Goal: Transaction & Acquisition: Purchase product/service

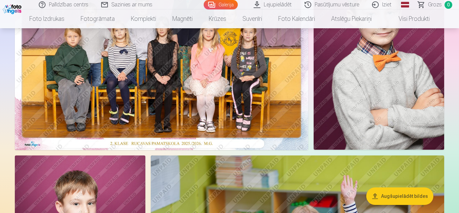
scroll to position [130, 0]
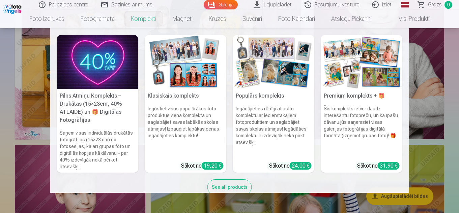
click at [137, 21] on link "Komplekti" at bounding box center [143, 18] width 41 height 19
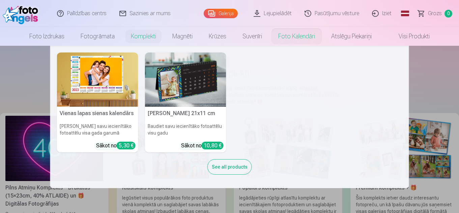
click at [302, 32] on link "Foto kalendāri" at bounding box center [296, 36] width 53 height 19
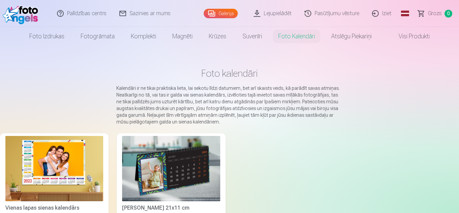
click at [148, 170] on img at bounding box center [171, 168] width 98 height 65
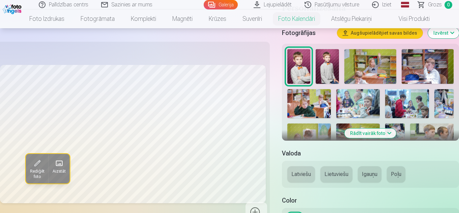
scroll to position [130, 0]
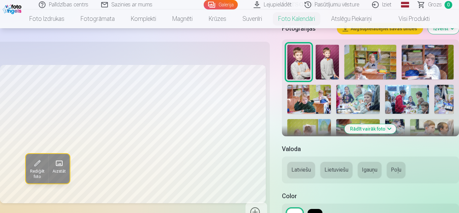
click at [359, 130] on button "Rādīt vairāk foto" at bounding box center [370, 128] width 52 height 9
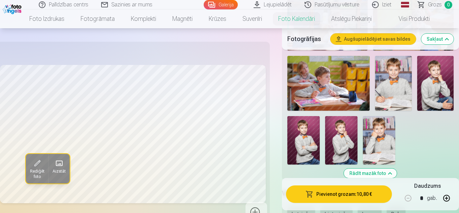
scroll to position [701, 0]
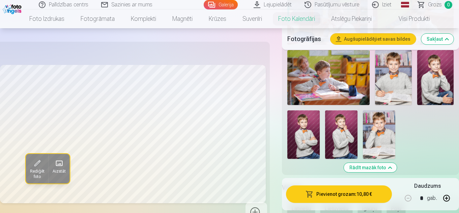
click at [392, 90] on img at bounding box center [393, 77] width 37 height 55
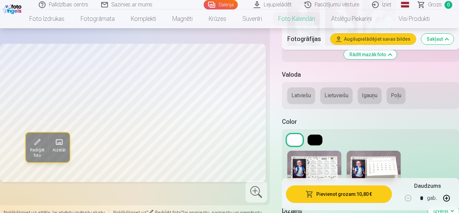
scroll to position [819, 0]
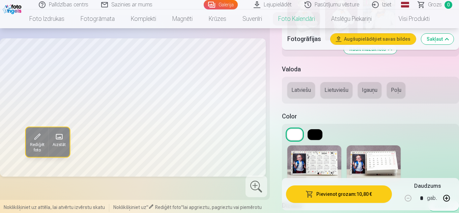
click at [294, 93] on button "Latviešu" at bounding box center [301, 90] width 28 height 16
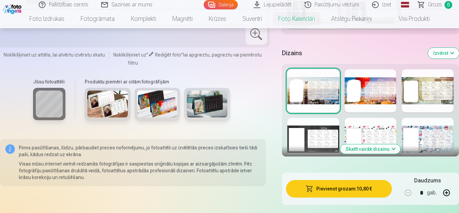
scroll to position [961, 0]
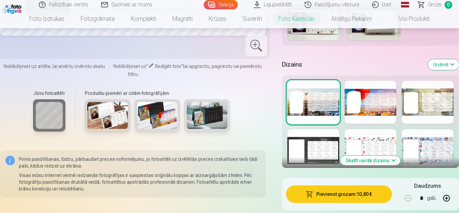
click at [369, 105] on div at bounding box center [370, 102] width 52 height 43
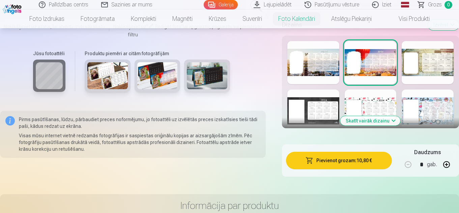
scroll to position [1017, 0]
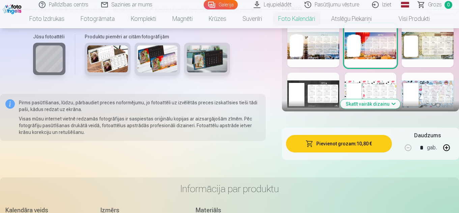
click at [437, 55] on div at bounding box center [427, 45] width 52 height 43
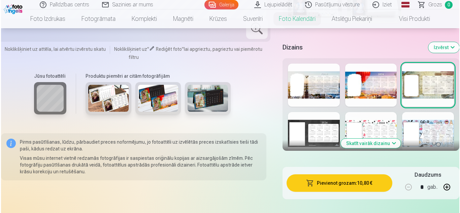
scroll to position [983, 0]
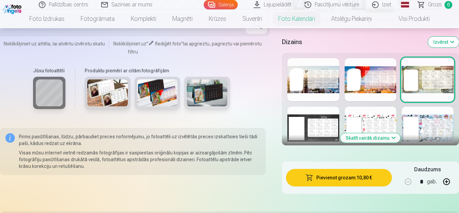
click at [359, 86] on div at bounding box center [370, 79] width 52 height 43
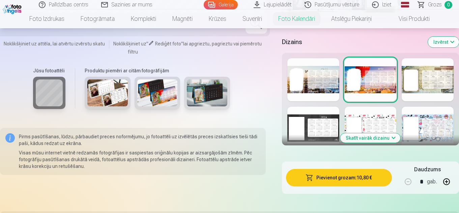
click at [353, 176] on button "Pievienot grozam : 10,80 €" at bounding box center [339, 178] width 106 height 18
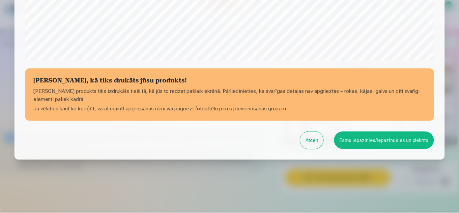
scroll to position [272, 0]
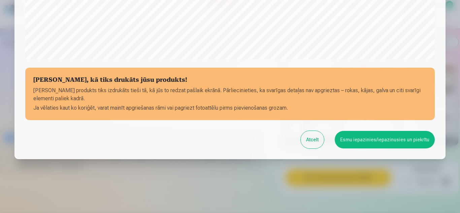
click at [371, 141] on button "Esmu iepazinies/iepazinusies un piekrītu" at bounding box center [385, 140] width 100 height 18
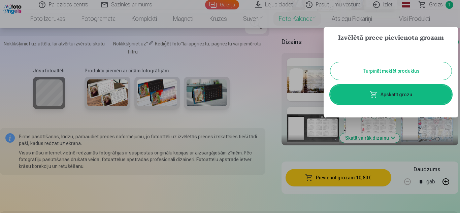
click at [414, 71] on button "Turpināt meklēt produktus" at bounding box center [391, 71] width 121 height 18
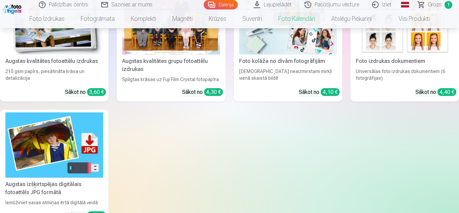
scroll to position [1305, 0]
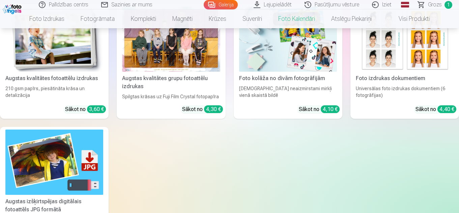
click at [183, 72] on link "Augstas kvalitātes grupu fotoattēlu izdrukas Spilgtas krāsas uz Fuji Film Cryst…" at bounding box center [171, 61] width 108 height 115
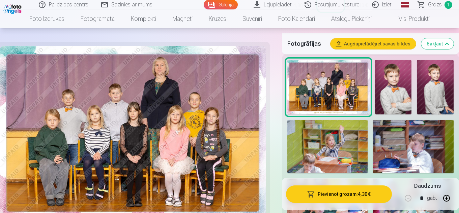
scroll to position [219, 0]
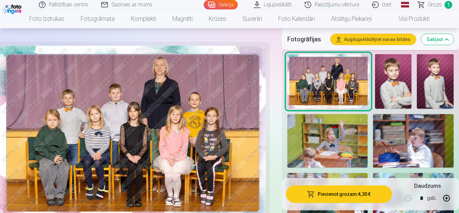
click at [316, 72] on img at bounding box center [328, 81] width 82 height 55
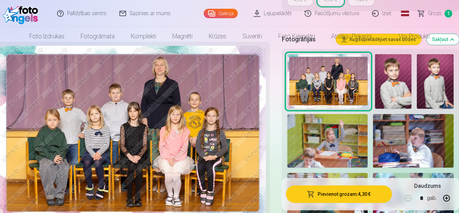
scroll to position [0, 0]
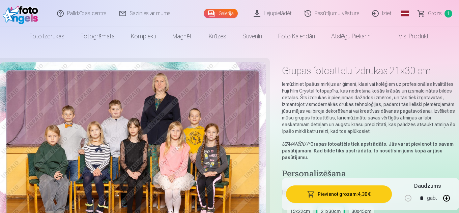
click at [325, 190] on button "Pievienot grozam : 4,30 €" at bounding box center [339, 195] width 106 height 18
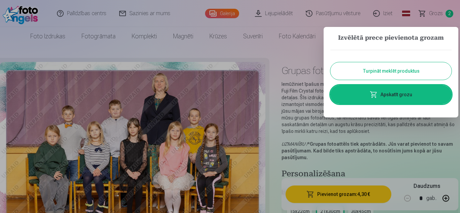
click at [398, 70] on button "Turpināt meklēt produktus" at bounding box center [391, 71] width 121 height 18
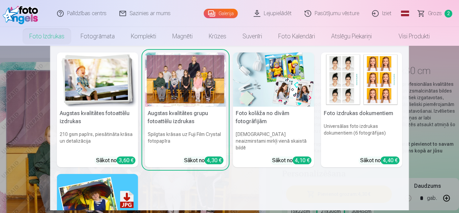
click at [262, 83] on img at bounding box center [273, 80] width 81 height 54
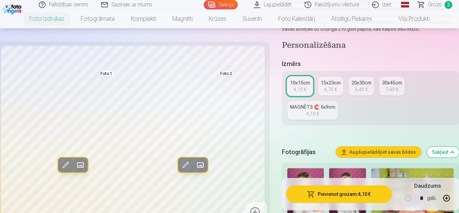
scroll to position [95, 0]
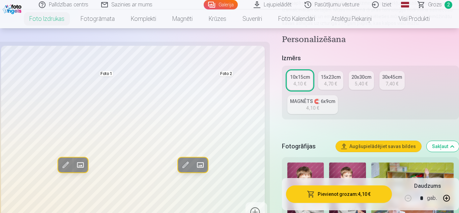
click at [327, 82] on div "4,70 €" at bounding box center [330, 84] width 13 height 7
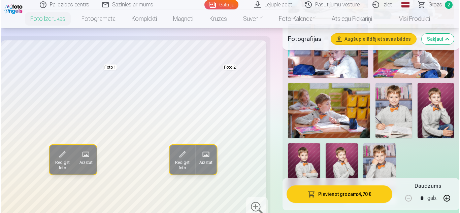
scroll to position [755, 0]
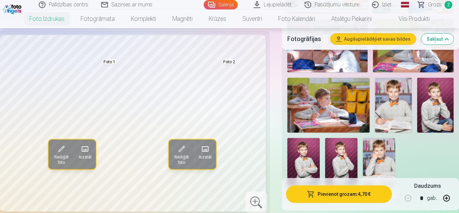
click at [429, 98] on img at bounding box center [435, 105] width 37 height 55
click at [314, 162] on img at bounding box center [303, 162] width 32 height 49
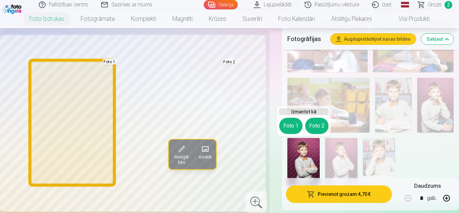
click at [290, 126] on button "Foto 1" at bounding box center [290, 126] width 23 height 16
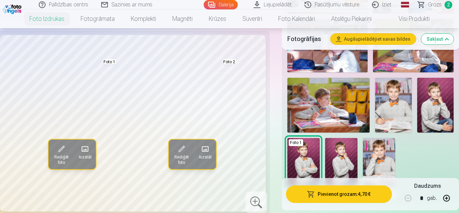
click at [322, 191] on button "Pievienot grozam : 4,70 €" at bounding box center [339, 195] width 106 height 18
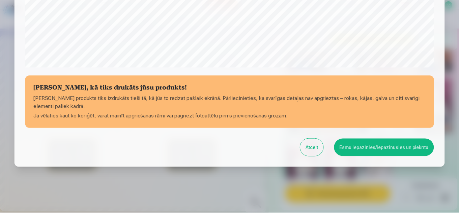
scroll to position [272, 0]
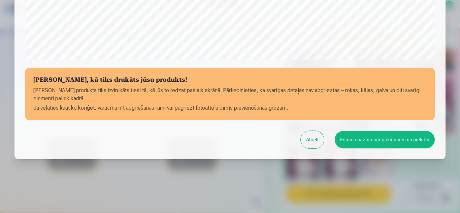
click at [355, 140] on button "Esmu iepazinies/iepazinusies un piekrītu" at bounding box center [385, 140] width 100 height 18
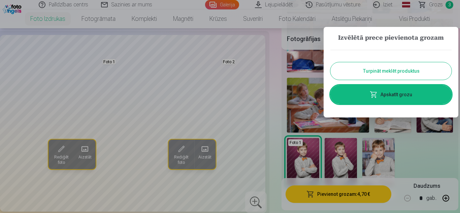
click at [458, 55] on div at bounding box center [230, 106] width 460 height 213
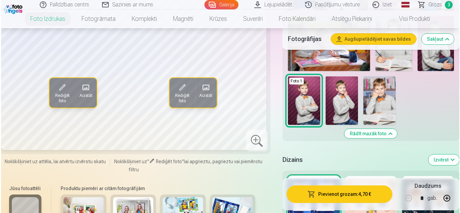
scroll to position [800, 0]
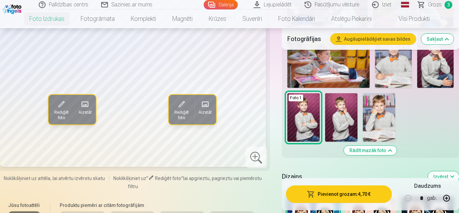
click at [334, 190] on button "Pievienot grozam : 4,70 €" at bounding box center [339, 195] width 106 height 18
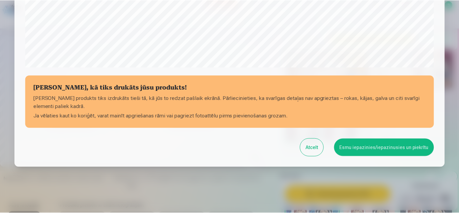
scroll to position [272, 0]
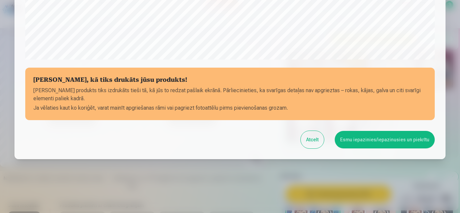
click at [369, 140] on button "Esmu iepazinies/iepazinusies un piekrītu" at bounding box center [385, 140] width 100 height 18
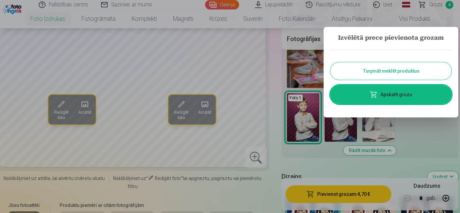
click at [415, 67] on button "Turpināt meklēt produktus" at bounding box center [391, 71] width 121 height 18
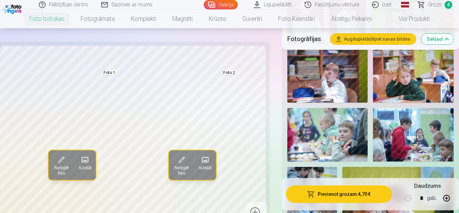
scroll to position [257, 0]
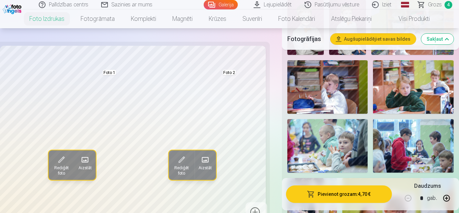
click at [435, 5] on span "Grozs" at bounding box center [435, 5] width 14 height 8
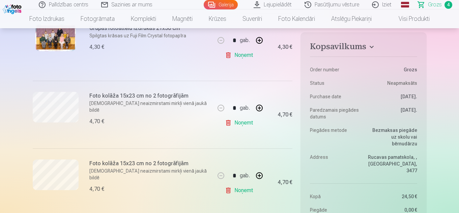
scroll to position [237, 0]
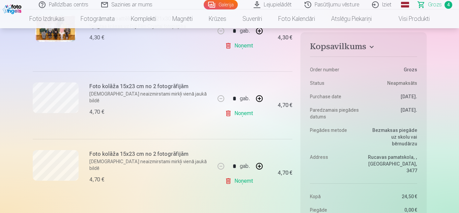
click at [249, 182] on link "Noņemt" at bounding box center [240, 181] width 31 height 13
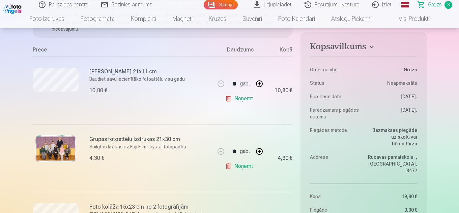
scroll to position [120, 0]
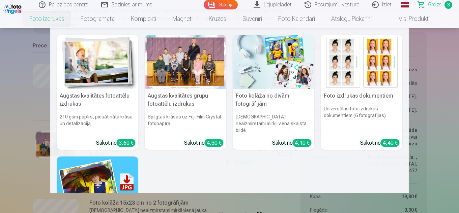
click at [284, 74] on img at bounding box center [273, 62] width 81 height 54
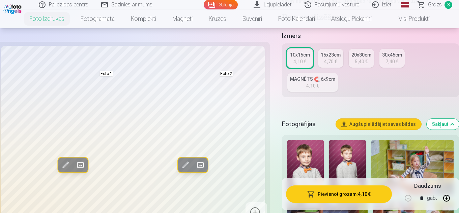
scroll to position [128, 0]
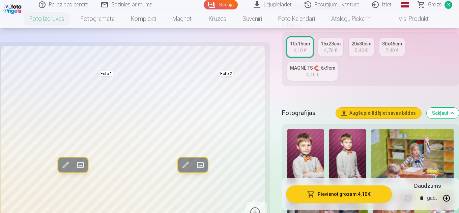
click at [331, 44] on div "15x23cm" at bounding box center [330, 43] width 20 height 7
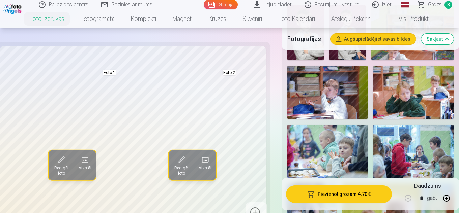
scroll to position [257, 0]
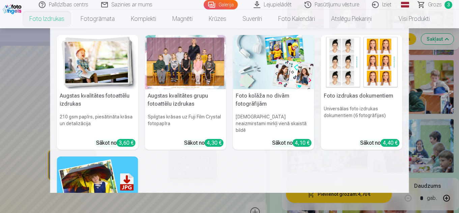
click at [93, 71] on img at bounding box center [97, 62] width 81 height 54
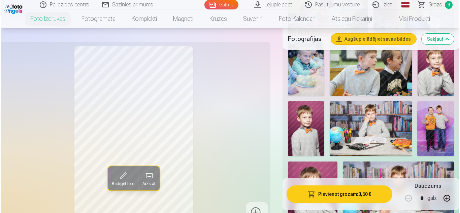
scroll to position [563, 0]
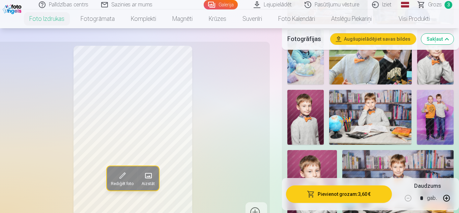
click at [369, 114] on img at bounding box center [370, 117] width 82 height 55
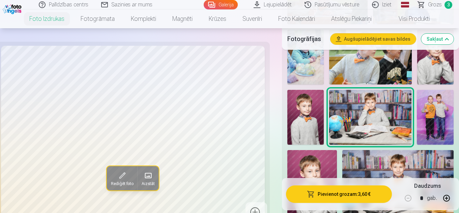
click at [328, 192] on button "Pievienot grozam : 3,60 €" at bounding box center [339, 195] width 106 height 18
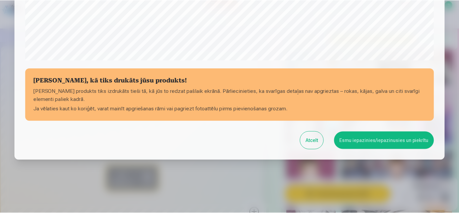
scroll to position [272, 0]
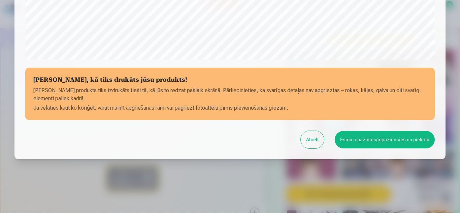
click at [367, 143] on button "Esmu iepazinies/iepazinusies un piekrītu" at bounding box center [385, 140] width 100 height 18
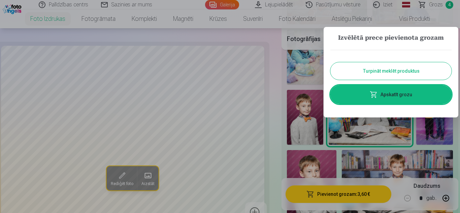
click at [388, 70] on button "Turpināt meklēt produktus" at bounding box center [391, 71] width 121 height 18
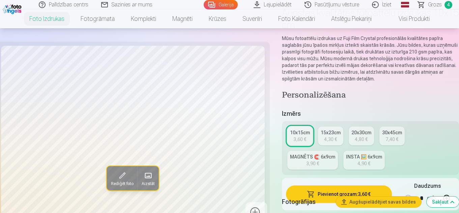
scroll to position [0, 0]
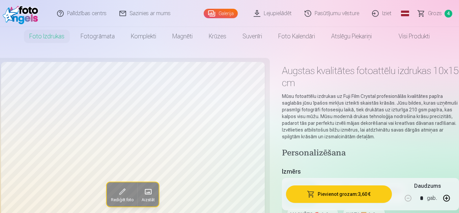
click at [442, 12] on link "Grozs 4" at bounding box center [434, 13] width 47 height 27
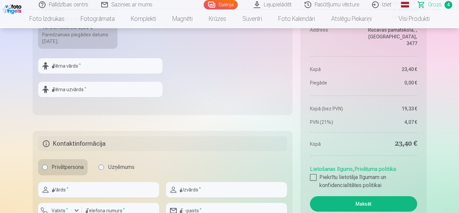
scroll to position [488, 0]
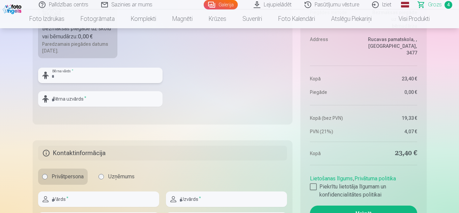
click at [126, 75] on input "text" at bounding box center [100, 75] width 124 height 15
type input "******"
click at [106, 97] on input "text" at bounding box center [100, 98] width 124 height 15
type input "******"
click at [134, 119] on fieldset "Piegādes metode Bezmaksas piegāde uz skolu vai bērnudārzu : 0,00 € Paredzamais …" at bounding box center [163, 44] width 260 height 160
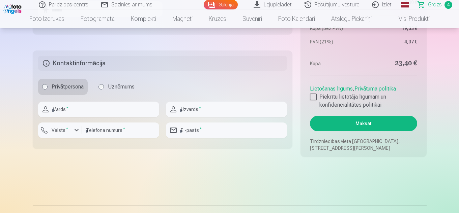
scroll to position [592, 0]
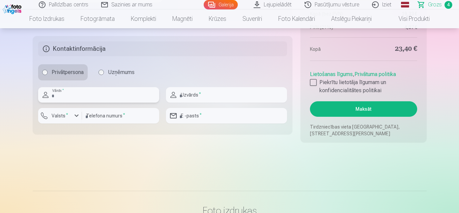
click at [116, 95] on input "text" at bounding box center [98, 94] width 121 height 15
type input "****"
click at [219, 96] on input "text" at bounding box center [226, 94] width 121 height 15
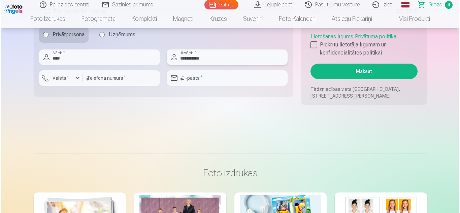
scroll to position [639, 0]
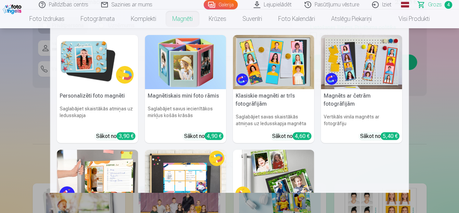
type input "**********"
click at [0, 130] on nav "Personalizēti foto magnēti Saglabājiet skaistākās atmiņas uz ledusskapja Sākot …" at bounding box center [229, 110] width 459 height 165
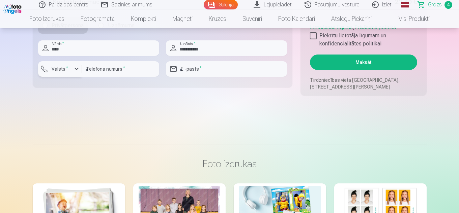
click at [71, 66] on button "Valsts *" at bounding box center [60, 68] width 44 height 15
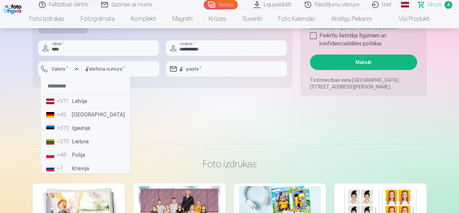
click at [73, 106] on li "+371 Latvija" at bounding box center [85, 101] width 84 height 13
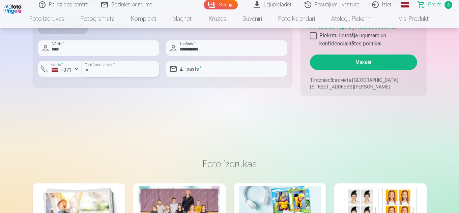
click at [112, 69] on input "number" at bounding box center [120, 68] width 77 height 15
type input "********"
click at [207, 68] on input "email" at bounding box center [226, 68] width 121 height 15
type input "**********"
click at [312, 36] on div at bounding box center [313, 35] width 7 height 7
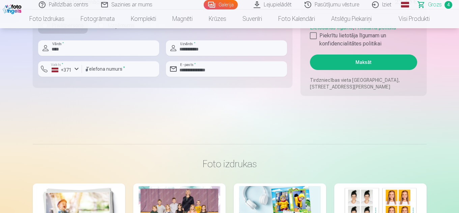
click at [343, 63] on button "Maksāt" at bounding box center [363, 62] width 107 height 15
